Goal: Task Accomplishment & Management: Complete application form

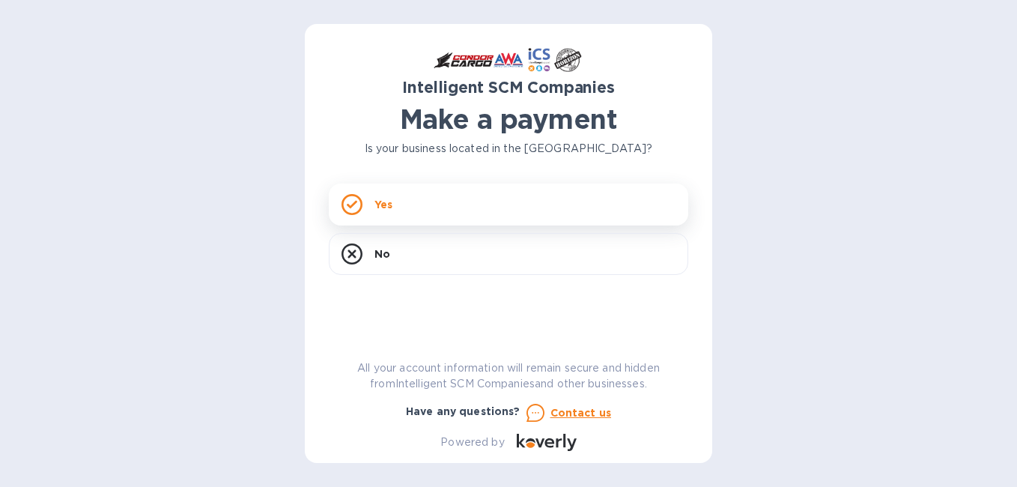
click at [510, 205] on div "Yes" at bounding box center [508, 204] width 359 height 42
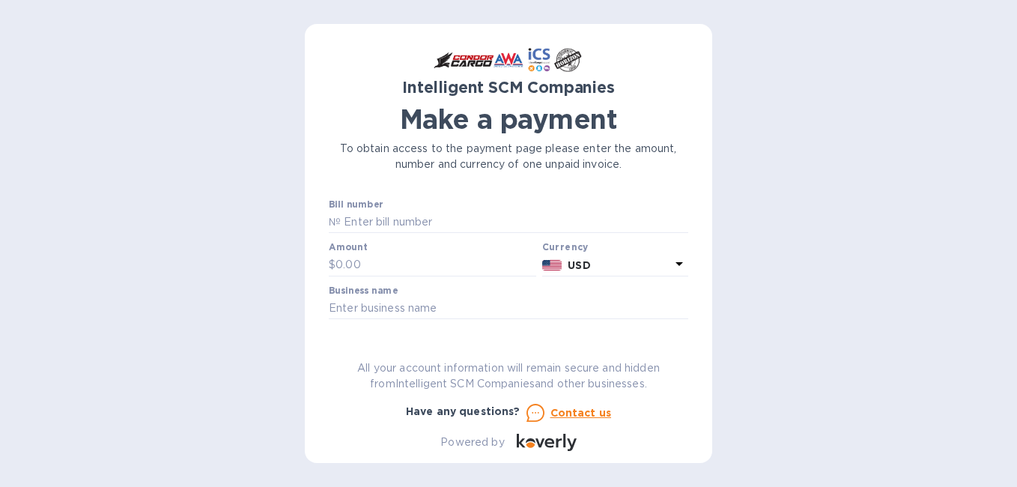
click at [603, 260] on p "USD" at bounding box center [619, 266] width 103 height 16
click at [603, 261] on div "Currencies Popular currencies EUR Euro GBP British Pound USD United States Doll…" at bounding box center [552, 379] width 272 height 250
click at [656, 305] on icon at bounding box center [659, 307] width 12 height 12
click at [556, 308] on input "text" at bounding box center [553, 307] width 183 height 22
type input "[GEOGRAPHIC_DATA]"
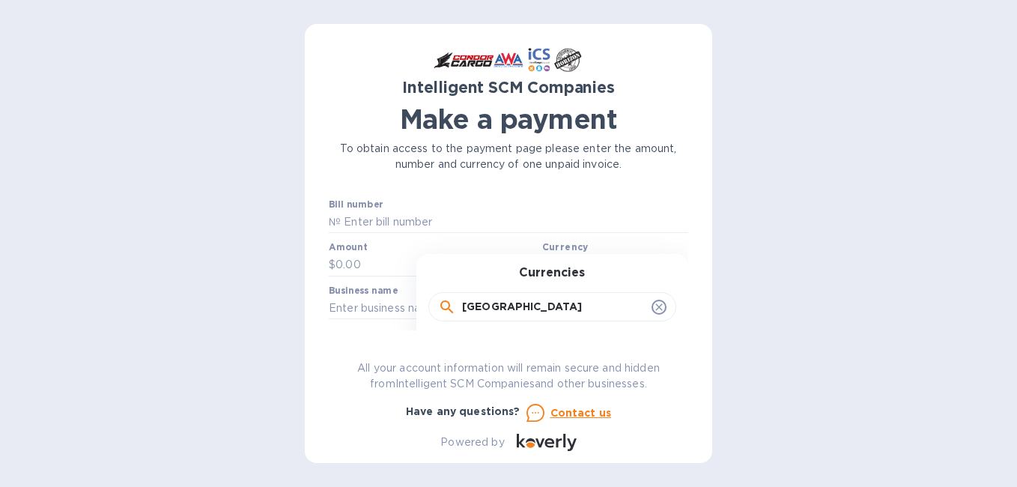
click at [662, 138] on div "To obtain access to the payment page please enter the amount, number and curren…" at bounding box center [508, 156] width 365 height 37
click at [413, 217] on input "text" at bounding box center [514, 222] width 347 height 22
paste input "US01085300"
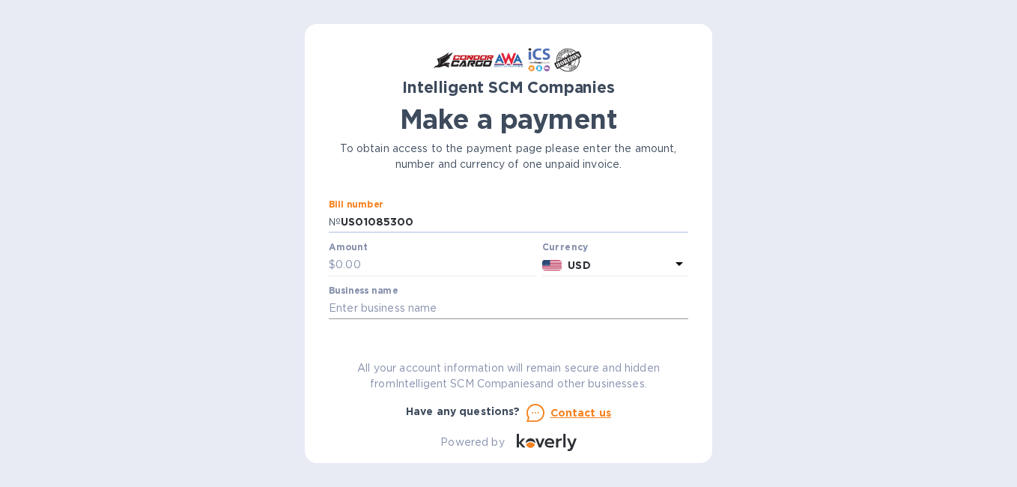
type input "US01085300"
click at [446, 312] on input "text" at bounding box center [508, 308] width 359 height 22
type input "Ace Business Supplies LLC"
click at [425, 264] on input "text" at bounding box center [435, 265] width 201 height 22
type input "204.00"
